Goal: Task Accomplishment & Management: Complete application form

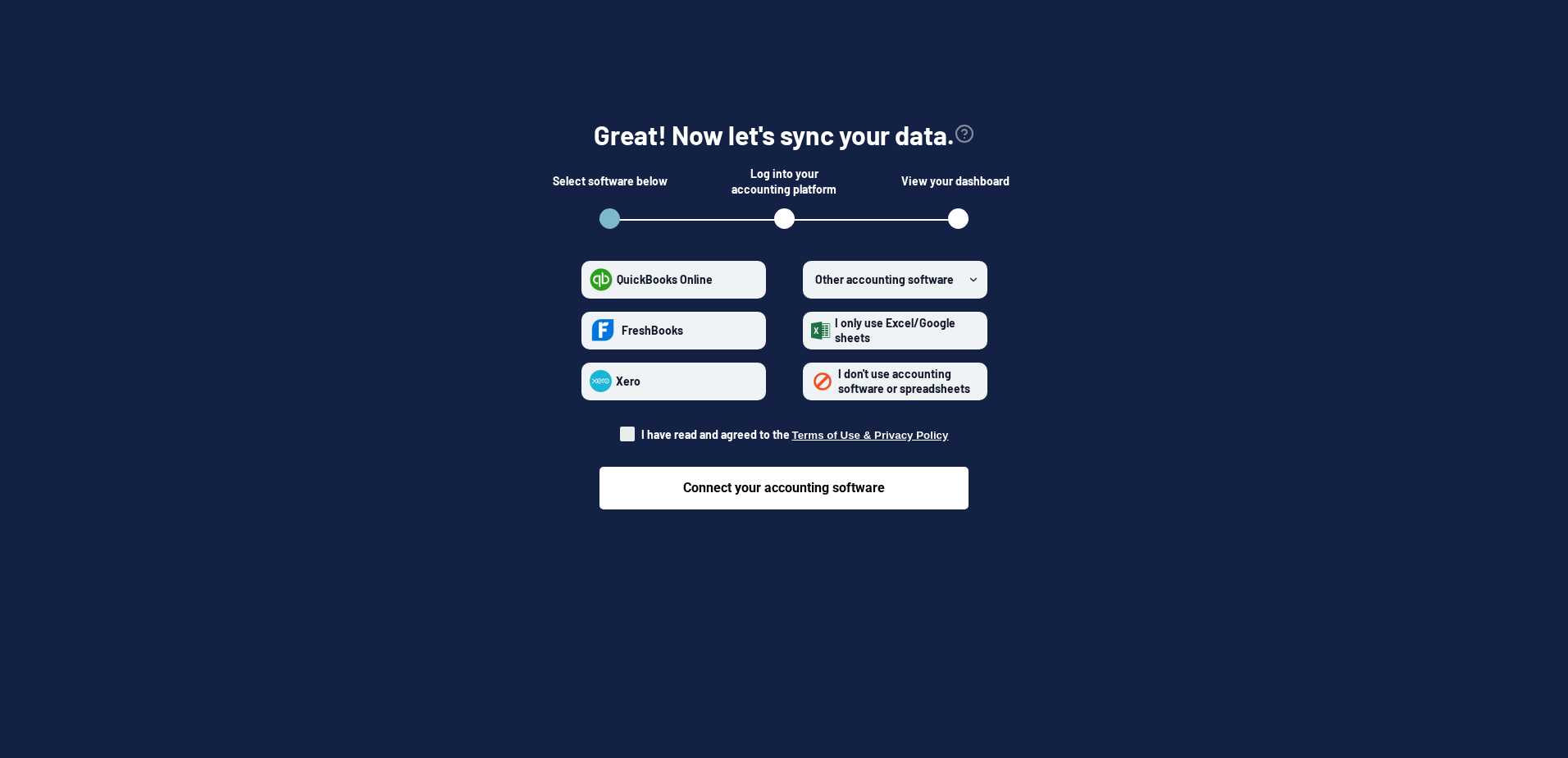
click at [637, 428] on span "I have read and agreed to the Terms of Use & Privacy Policy" at bounding box center [784, 435] width 329 height 16
click at [620, 430] on input "I have read and agreed to the Terms of Use & Privacy Policy" at bounding box center [620, 430] width 1 height 1
checkbox input "true"
click at [968, 283] on icon at bounding box center [973, 280] width 12 height 12
click at [812, 280] on software "Other accounting software" at bounding box center [811, 279] width 1 height 1
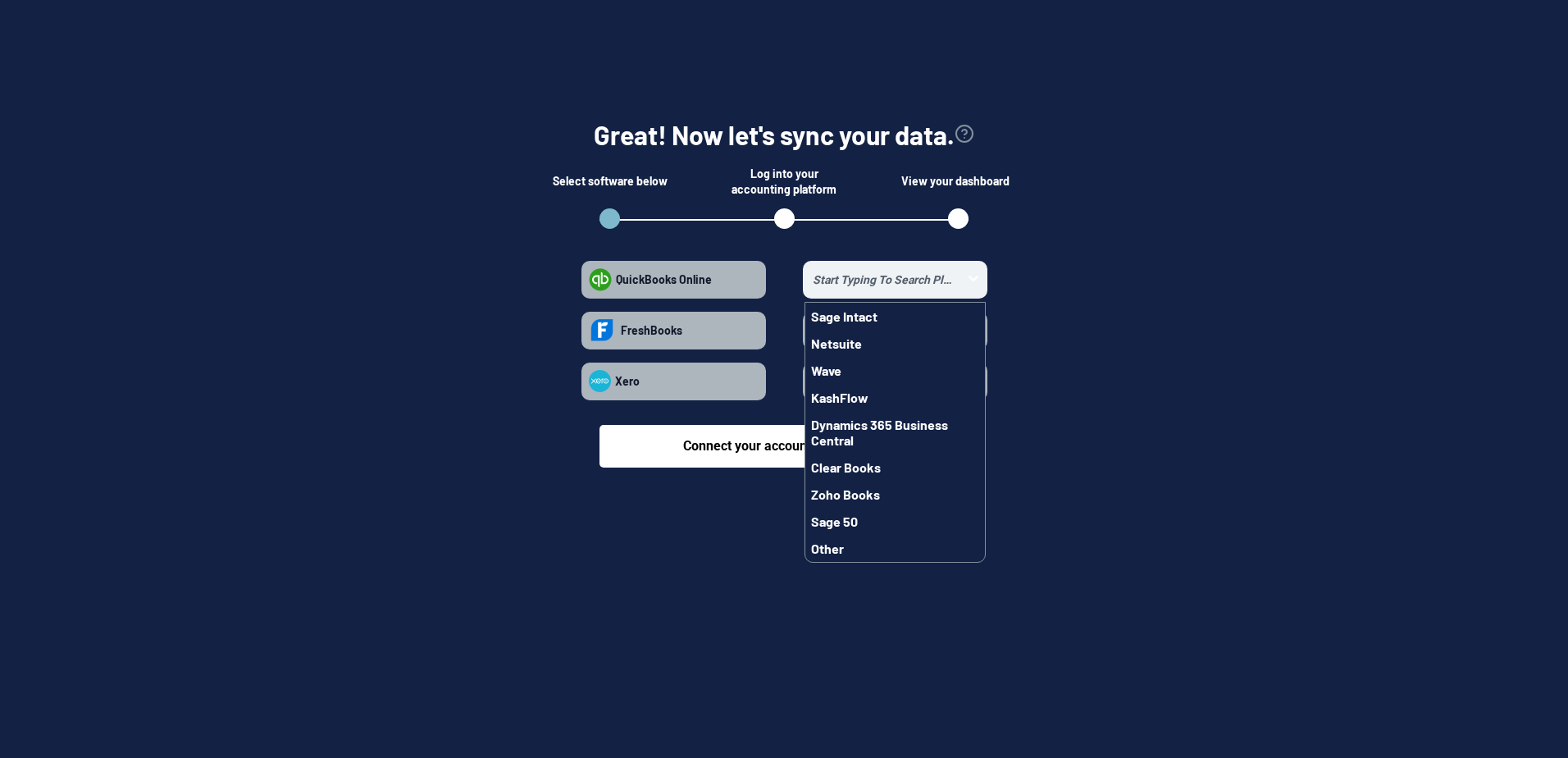
click at [1061, 517] on div "Great! Now let's sync your data. Select software below Log into your accounting…" at bounding box center [784, 267] width 1568 height 535
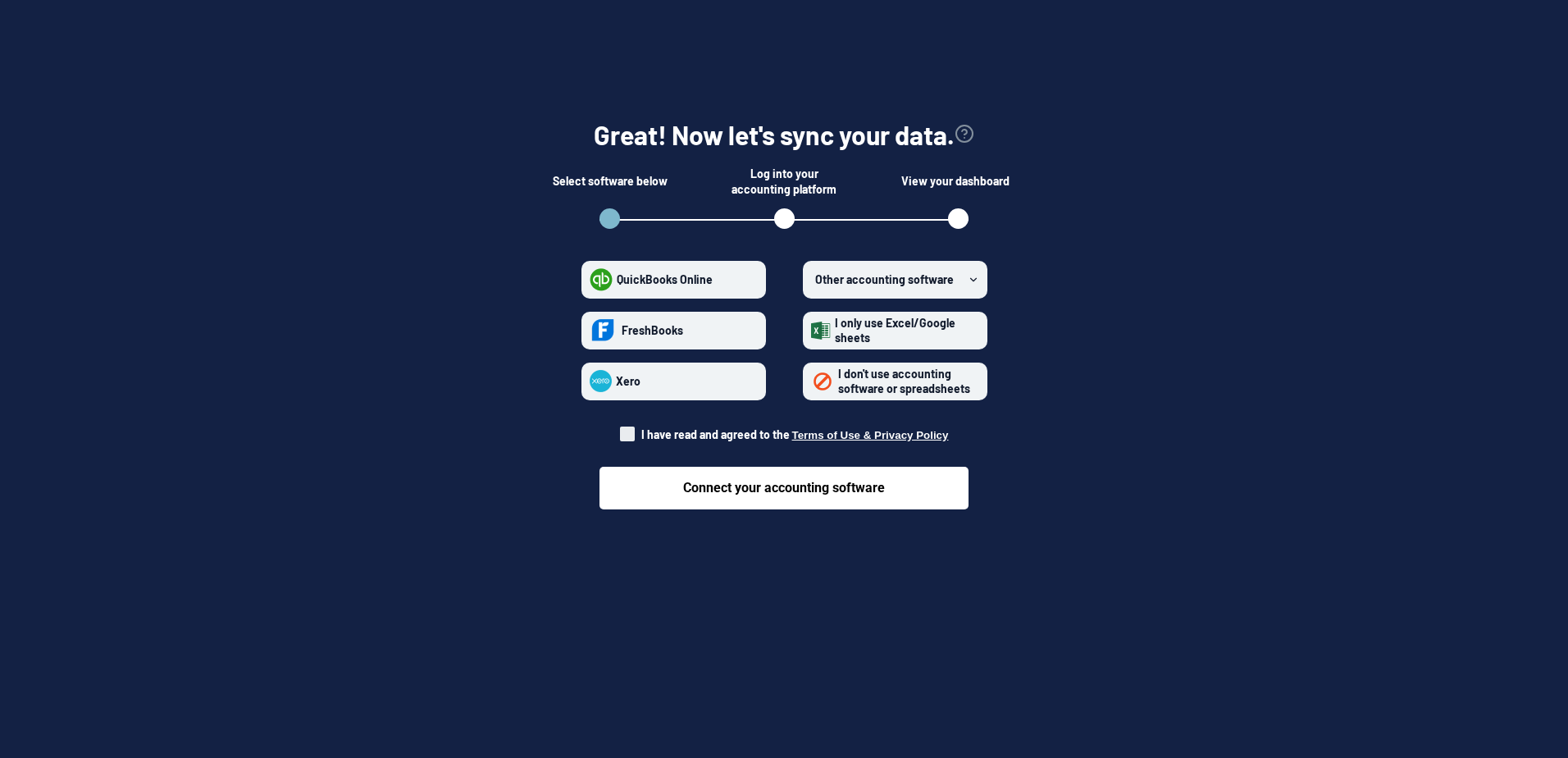
click at [628, 436] on span at bounding box center [628, 434] width 14 height 14
click at [620, 431] on input "I have read and agreed to the Terms of Use & Privacy Policy" at bounding box center [620, 430] width 1 height 1
checkbox input "true"
click at [936, 389] on span "I don't use accounting software or spreadsheets" at bounding box center [904, 381] width 132 height 29
click at [812, 381] on spreadsheets "I don't use accounting software or spreadsheets" at bounding box center [811, 380] width 1 height 1
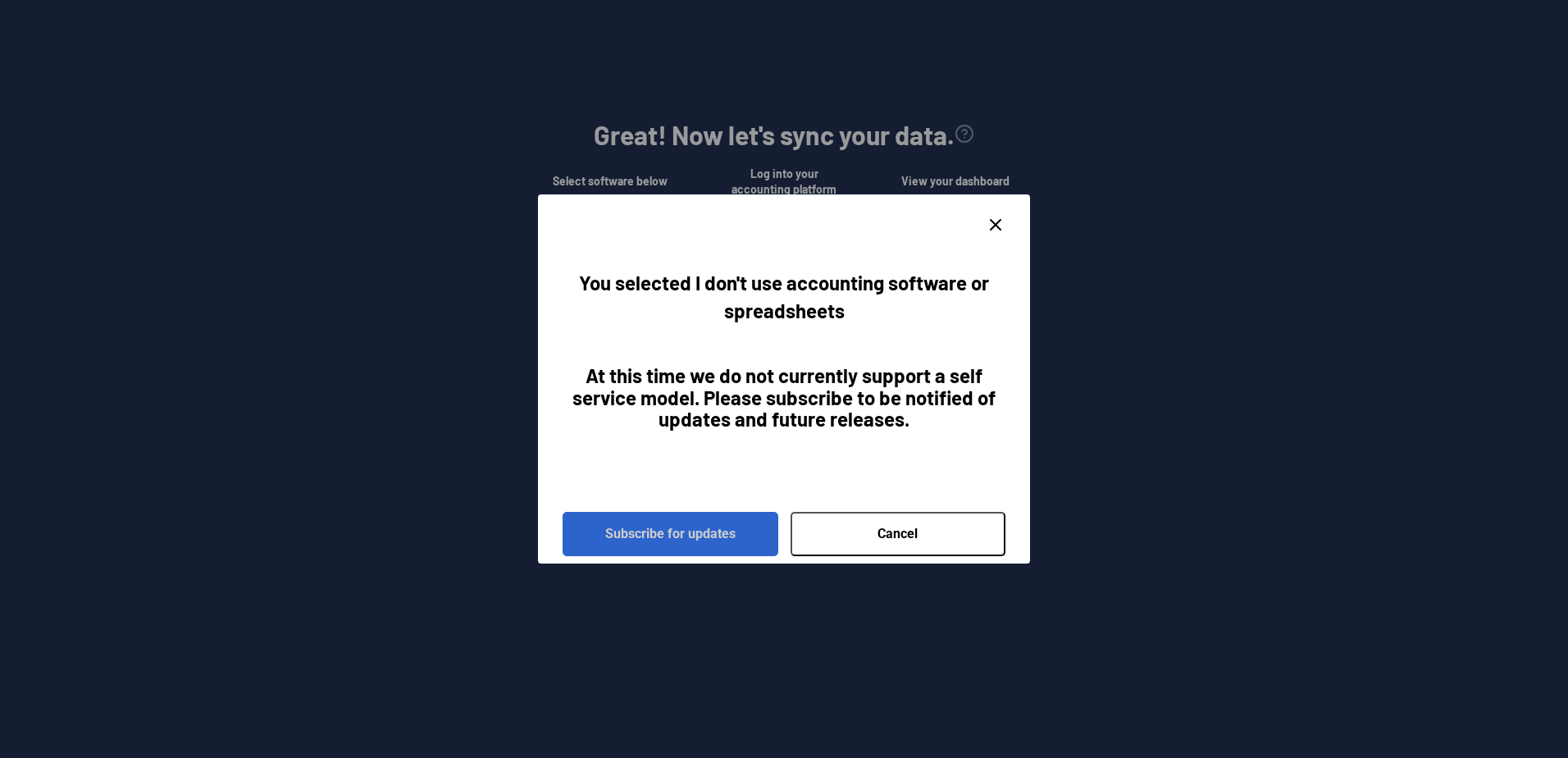
click at [724, 533] on button "Subscribe for updates" at bounding box center [671, 534] width 216 height 44
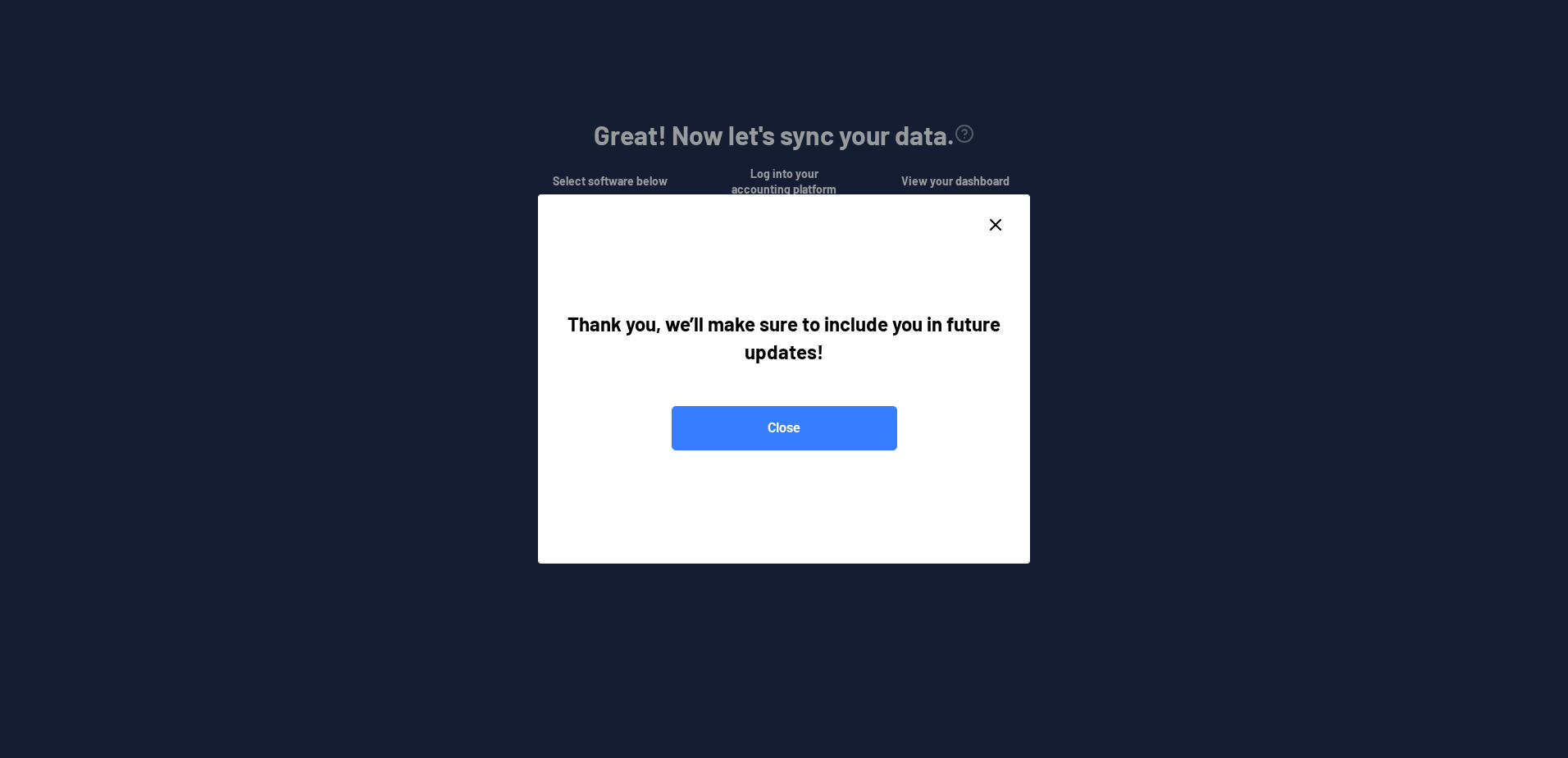
radio spreadsheets "false"
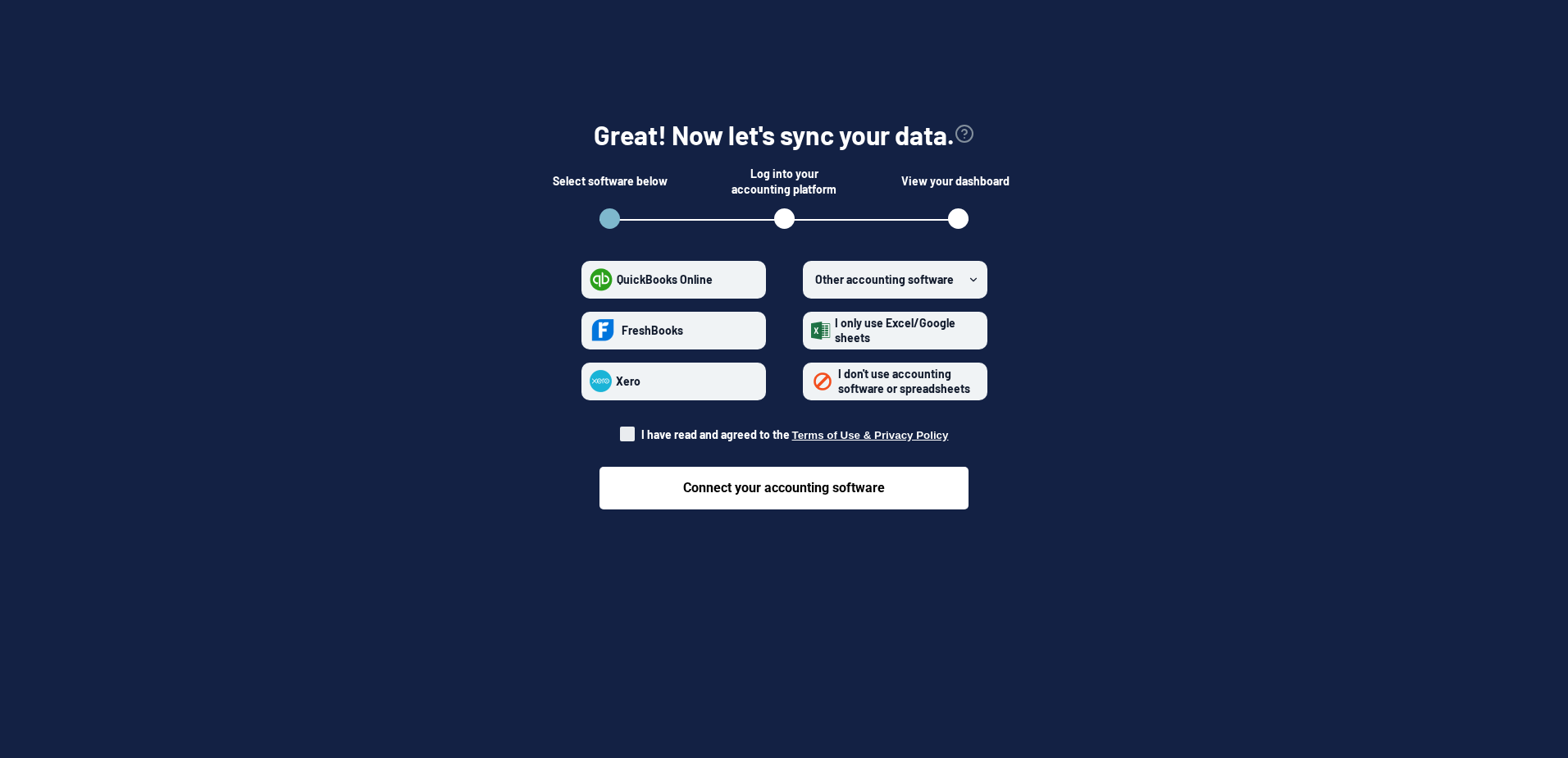
click at [626, 428] on span at bounding box center [628, 434] width 14 height 14
click at [620, 430] on input "I have read and agreed to the Terms of Use & Privacy Policy" at bounding box center [620, 430] width 1 height 1
checkbox input "true"
click at [654, 266] on label "QuickBooks Online" at bounding box center [674, 280] width 185 height 38
click at [591, 279] on Online "QuickBooks Online" at bounding box center [590, 279] width 1 height 1
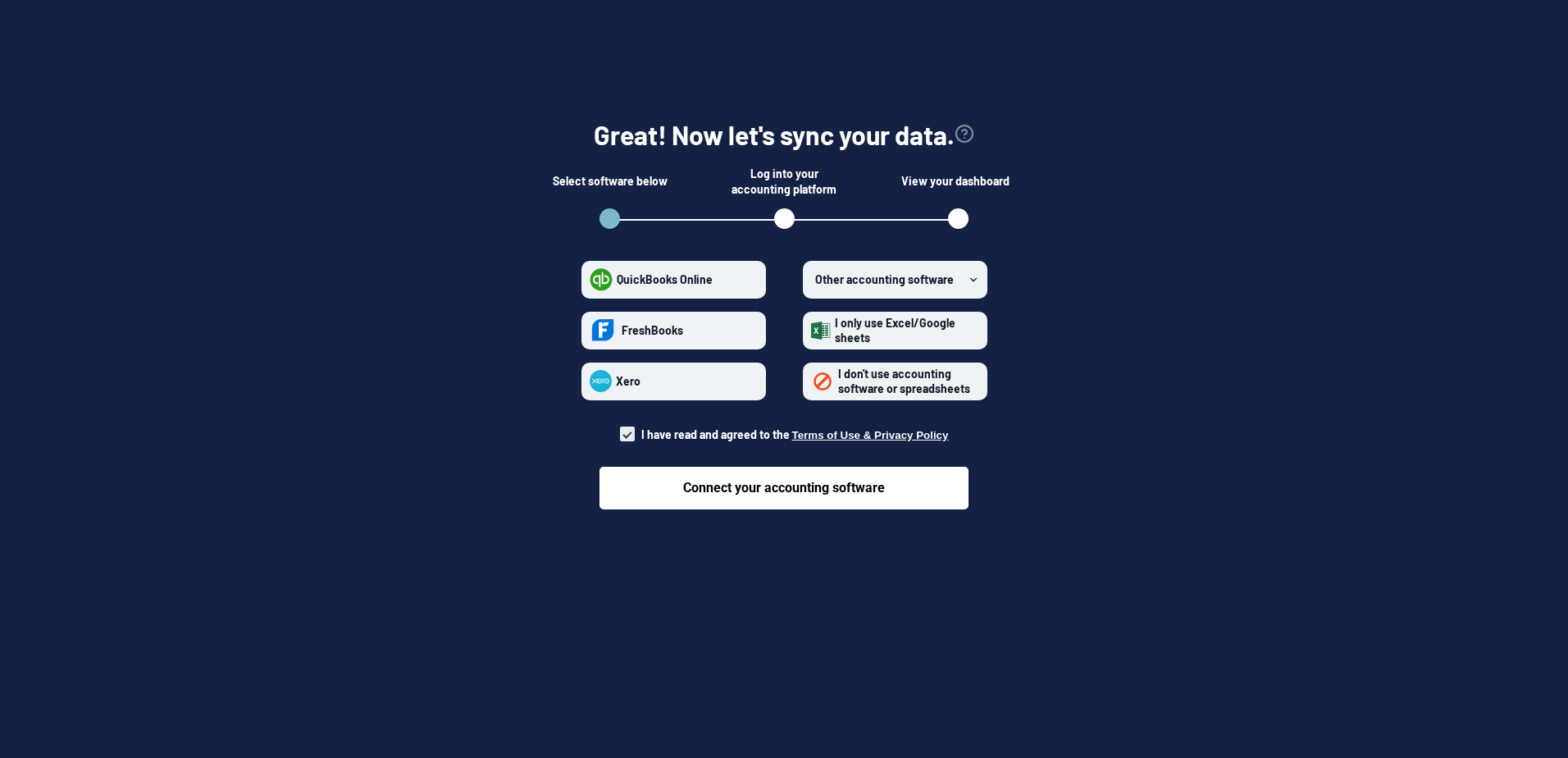
radio Online "true"
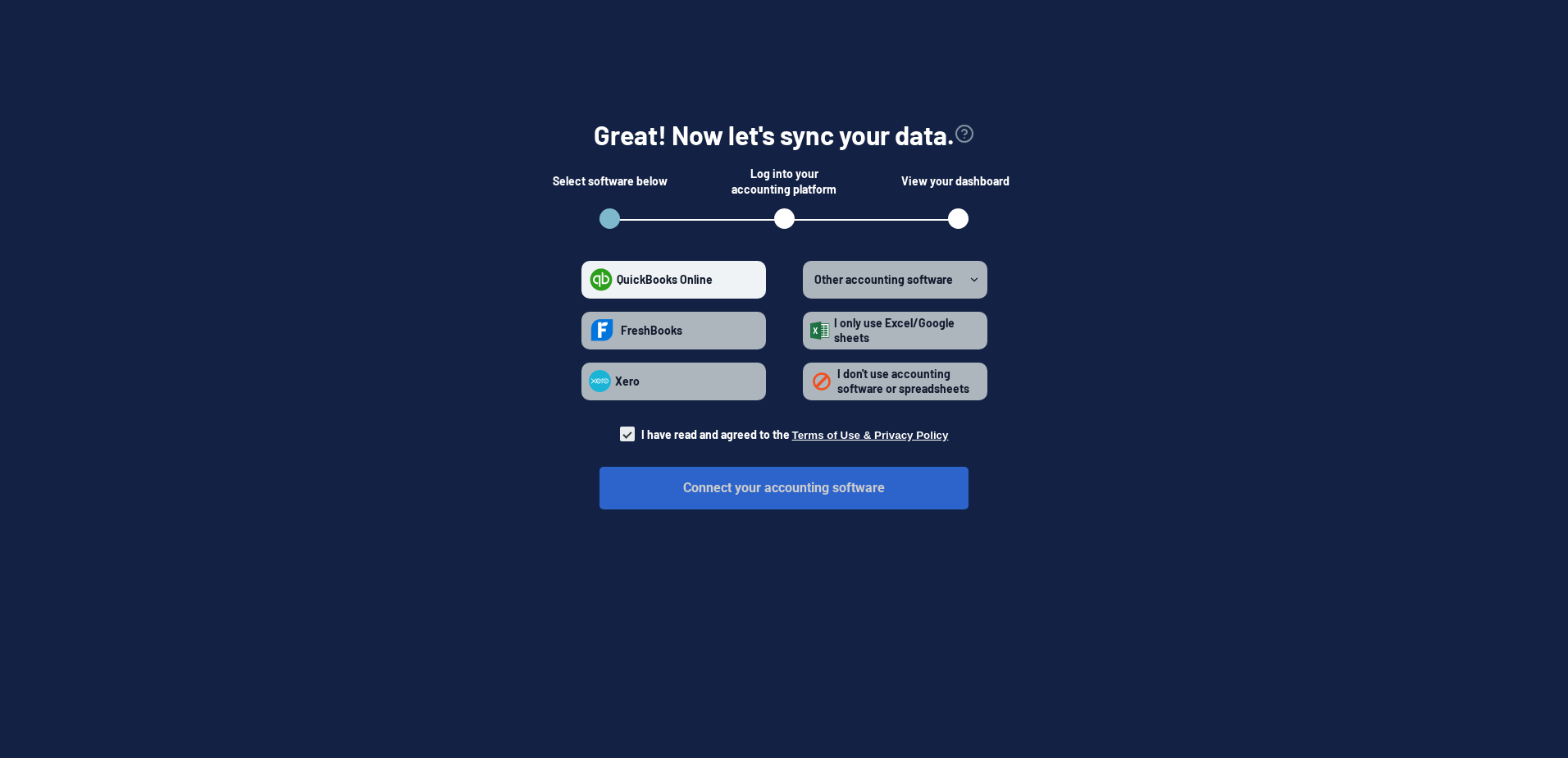
click at [778, 488] on button "Connect your accounting software" at bounding box center [784, 488] width 369 height 43
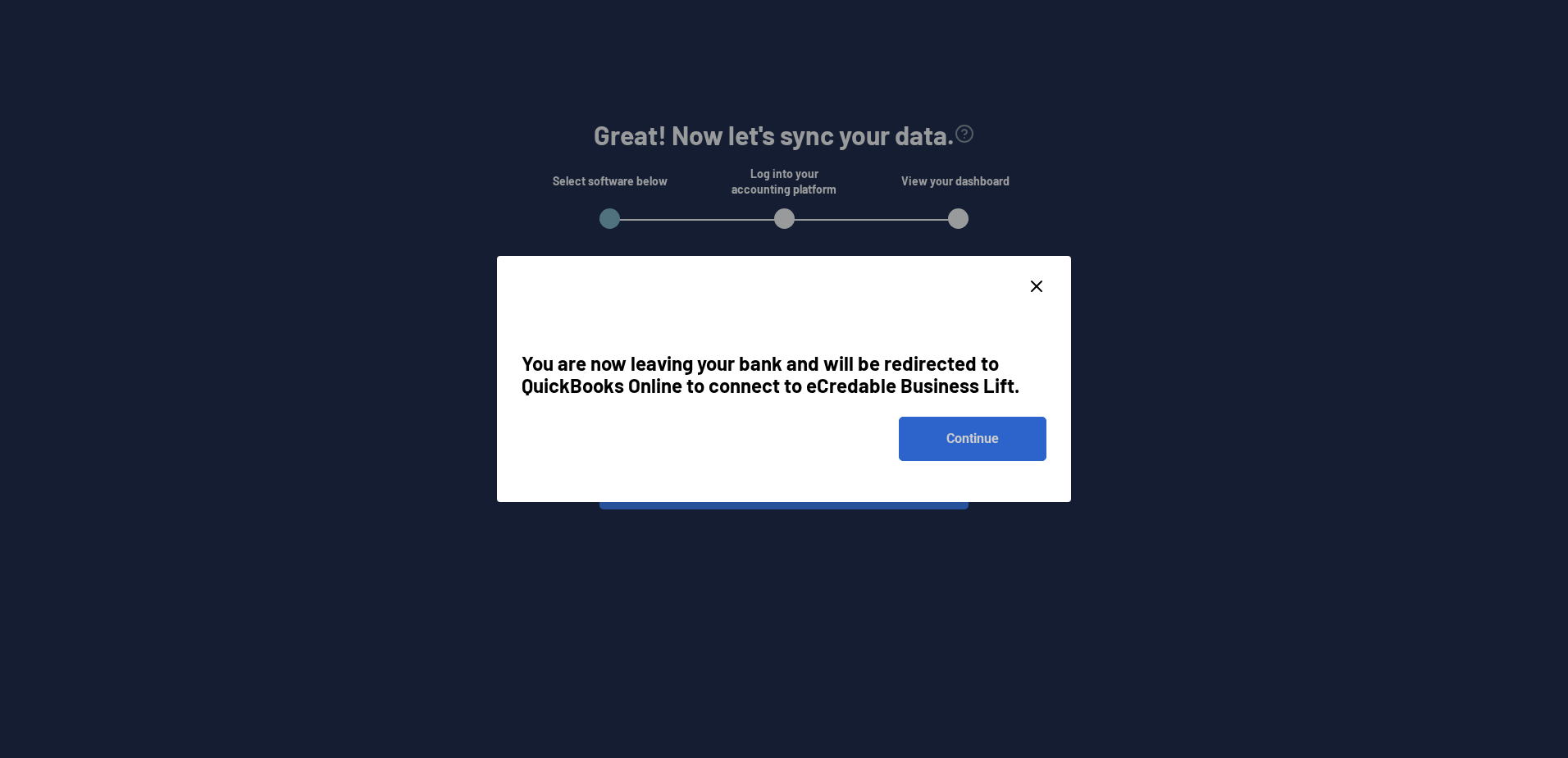
click at [985, 450] on button "Continue" at bounding box center [973, 439] width 148 height 44
